Goal: Find specific page/section

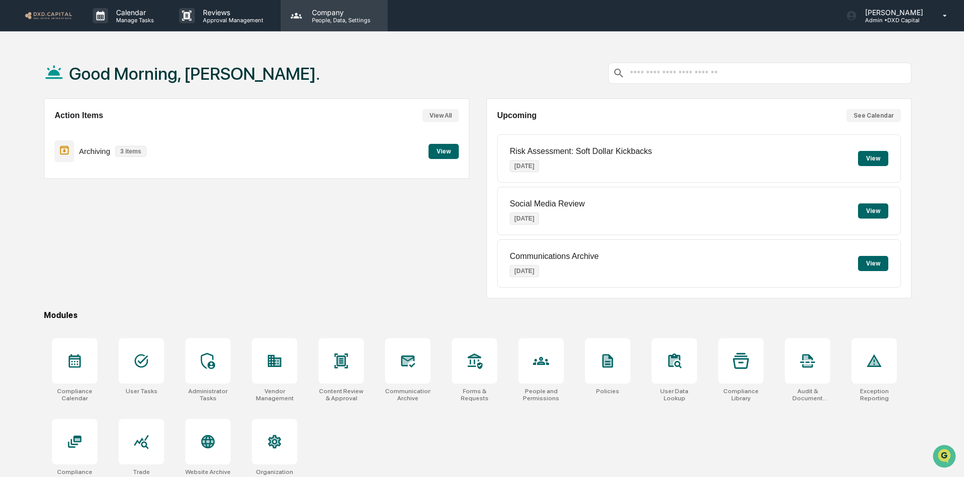
click at [339, 12] on p "Company" at bounding box center [340, 12] width 72 height 9
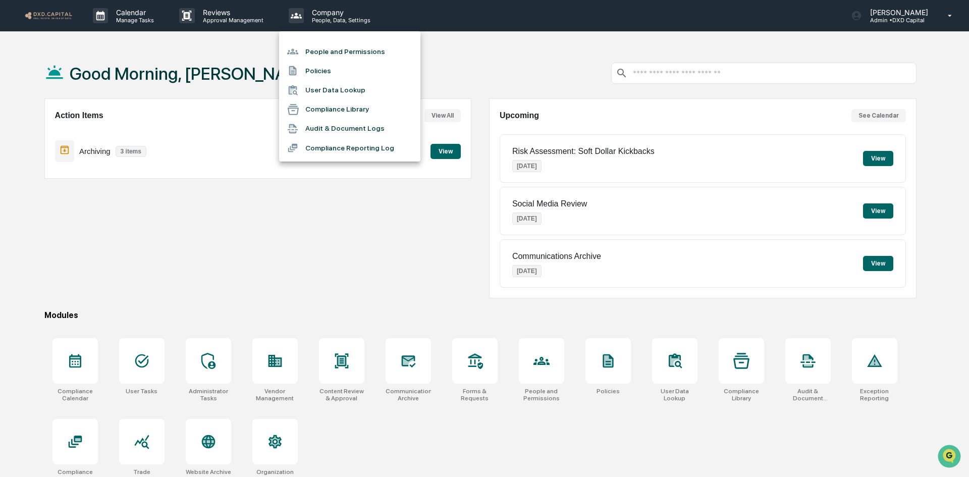
click at [744, 365] on div at bounding box center [484, 238] width 969 height 477
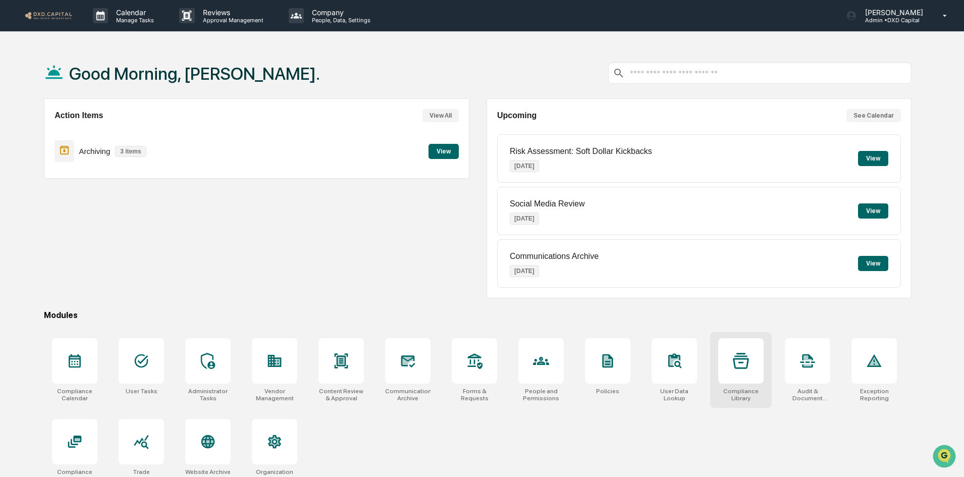
click at [746, 360] on icon at bounding box center [741, 361] width 16 height 16
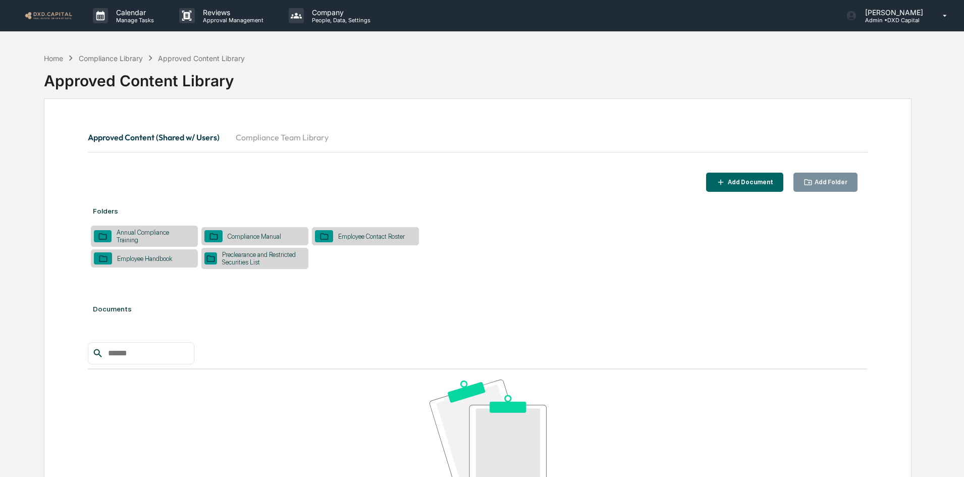
click at [272, 138] on button "Compliance Team Library" at bounding box center [282, 137] width 109 height 24
